Goal: Task Accomplishment & Management: Manage account settings

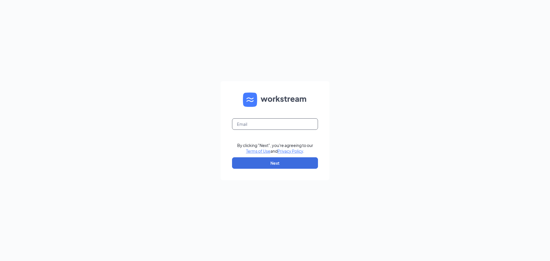
click at [248, 124] on input "text" at bounding box center [275, 123] width 86 height 11
type input "[EMAIL_ADDRESS][DOMAIN_NAME]"
click at [269, 161] on button "Next" at bounding box center [275, 162] width 86 height 11
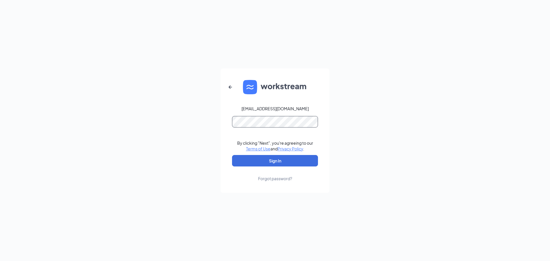
click at [232, 155] on button "Sign In" at bounding box center [275, 160] width 86 height 11
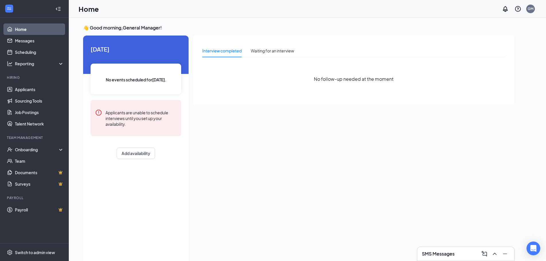
click at [272, 119] on div "Interview completed Waiting for an interview No follow-up needed at the moment" at bounding box center [353, 148] width 321 height 224
click at [235, 107] on div "Interview completed Waiting for an interview No follow-up needed at the moment" at bounding box center [353, 148] width 321 height 224
